Goal: Check status: Check status

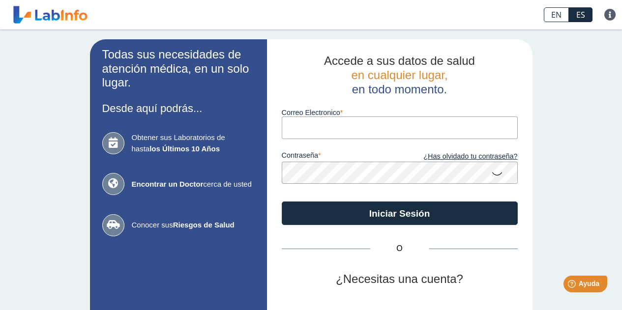
type input "[EMAIL_ADDRESS][DOMAIN_NAME]"
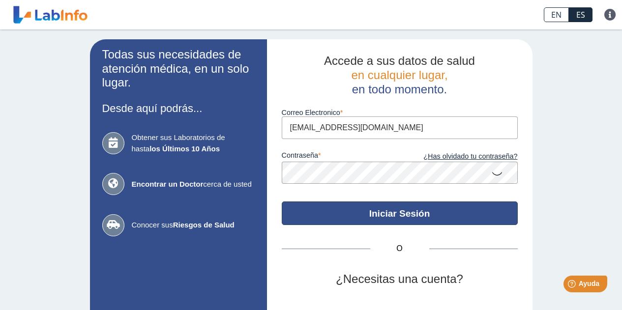
drag, startPoint x: 0, startPoint y: 0, endPoint x: 360, endPoint y: 208, distance: 415.4
click at [360, 208] on button "Iniciar Sesión" at bounding box center [400, 214] width 236 height 24
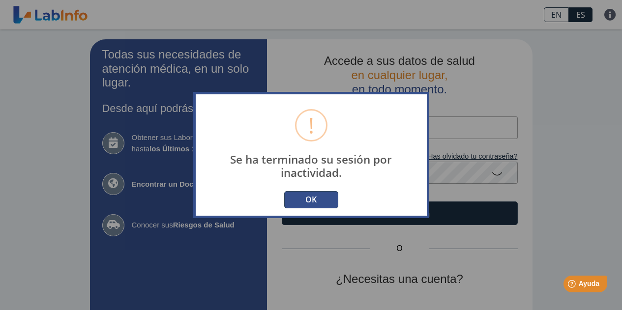
click at [331, 204] on button "OK" at bounding box center [311, 199] width 54 height 17
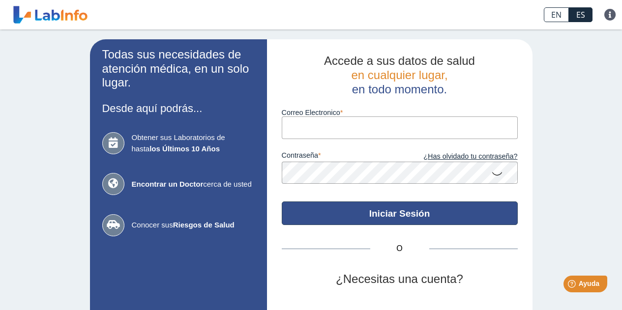
click at [363, 211] on button "Iniciar Sesión" at bounding box center [400, 214] width 236 height 24
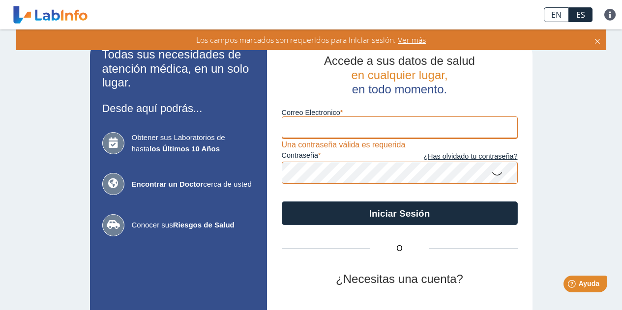
click at [365, 131] on input "Correo Electronico" at bounding box center [400, 128] width 236 height 22
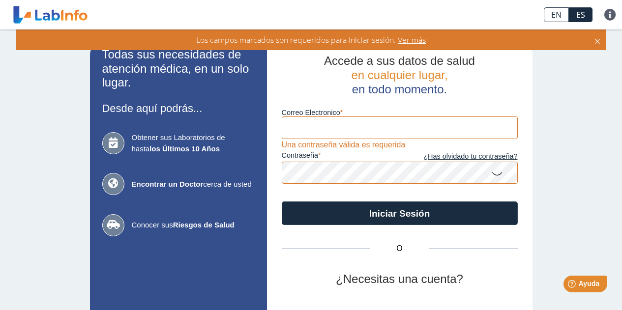
type input "[EMAIL_ADDRESS][DOMAIN_NAME]"
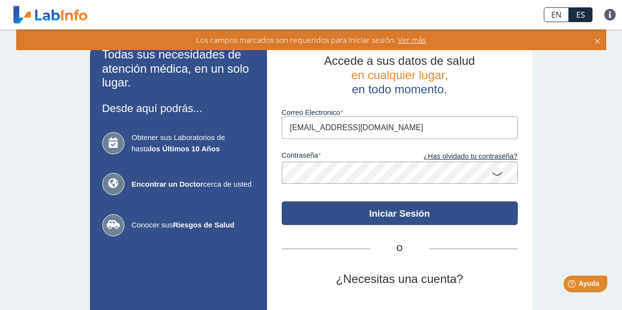
click at [370, 212] on button "Iniciar Sesión" at bounding box center [400, 214] width 236 height 24
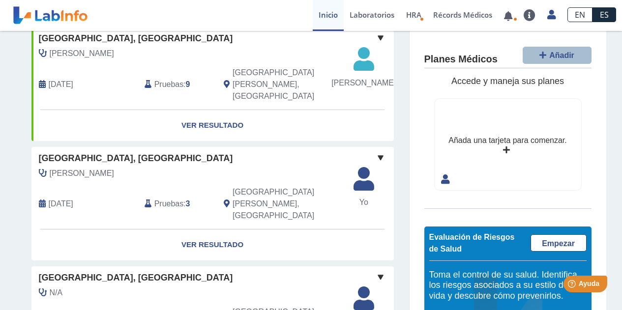
scroll to position [201, 0]
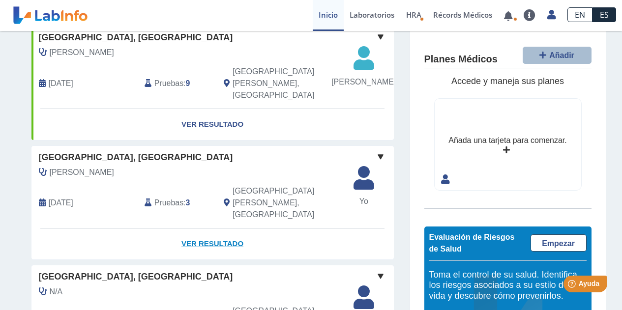
click at [219, 229] on link "Ver Resultado" at bounding box center [212, 244] width 363 height 31
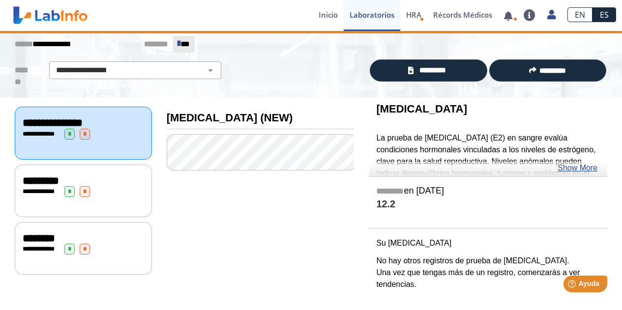
scroll to position [52, 0]
